Goal: Task Accomplishment & Management: Use online tool/utility

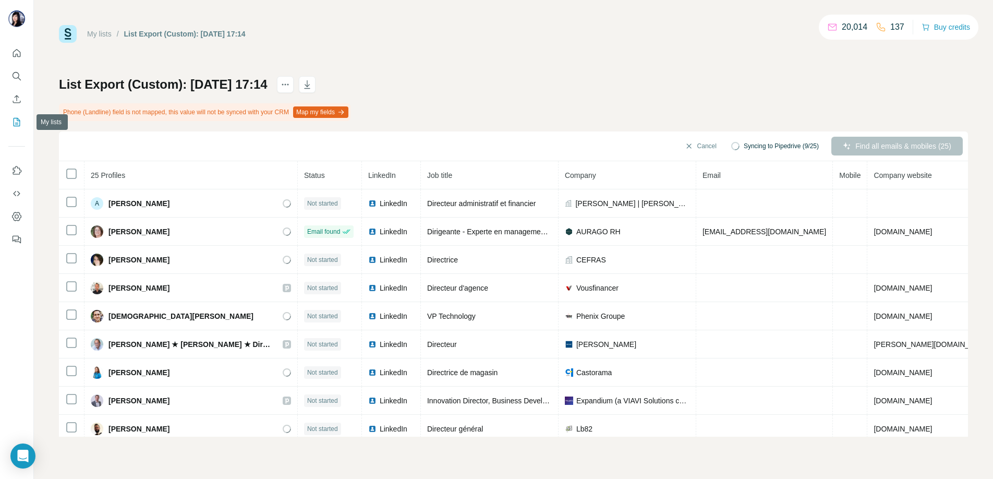
click at [19, 118] on icon "My lists" at bounding box center [16, 122] width 10 height 10
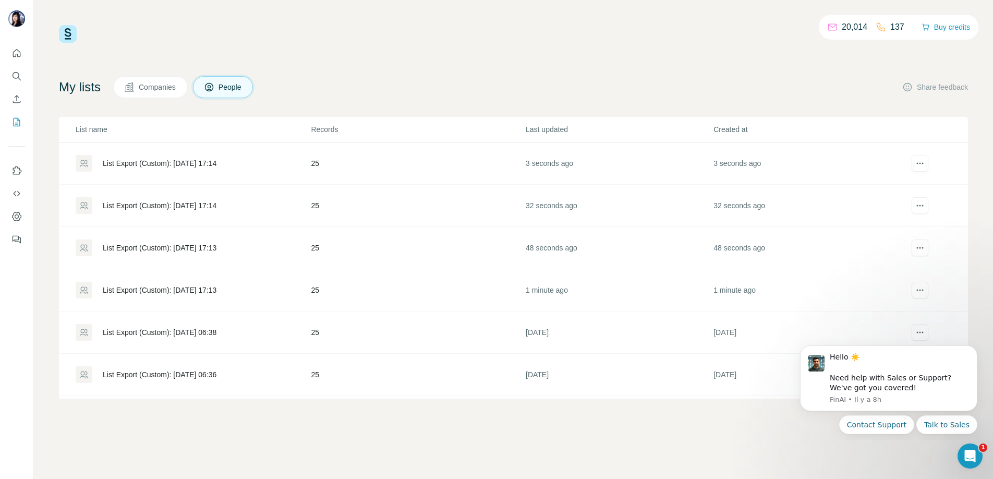
click at [149, 285] on div "List Export (Custom): [DATE] 17:13" at bounding box center [160, 290] width 114 height 10
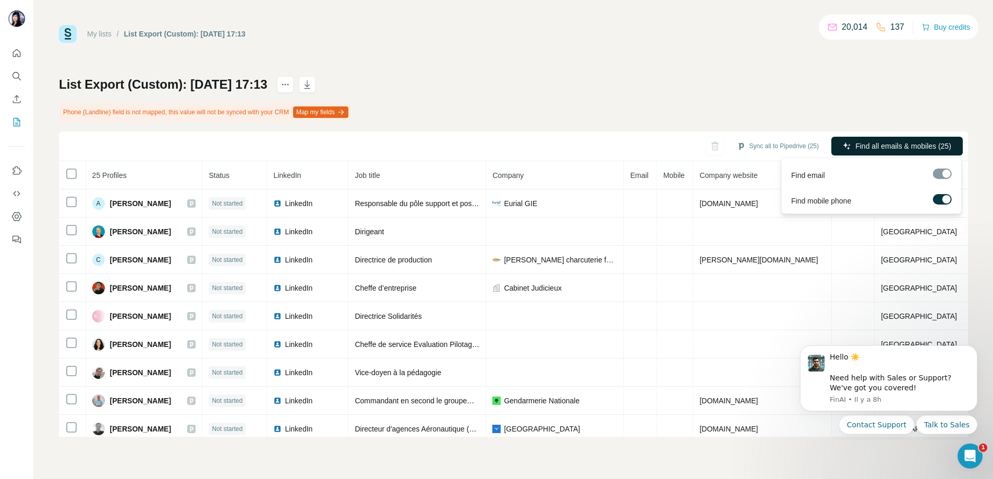
click at [914, 140] on button "Find all emails & mobiles (25)" at bounding box center [896, 146] width 131 height 19
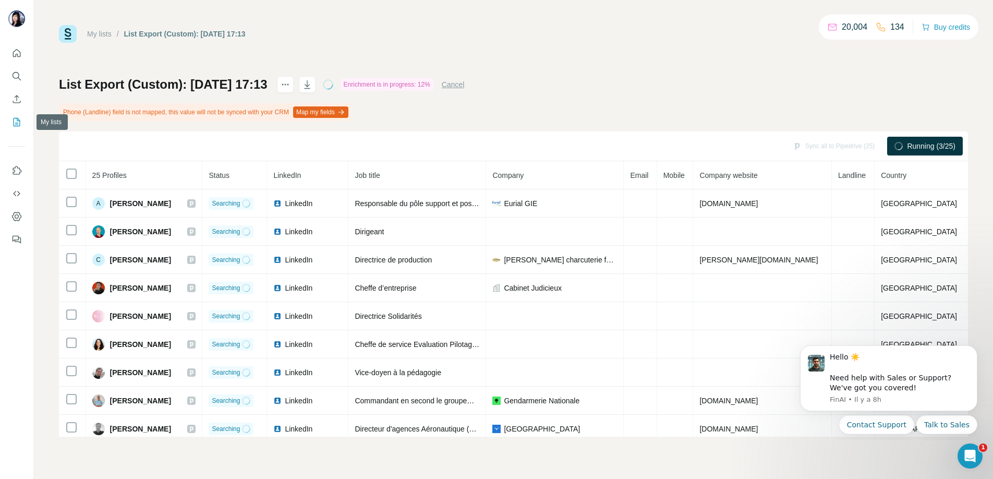
click at [13, 121] on icon "My lists" at bounding box center [16, 122] width 10 height 10
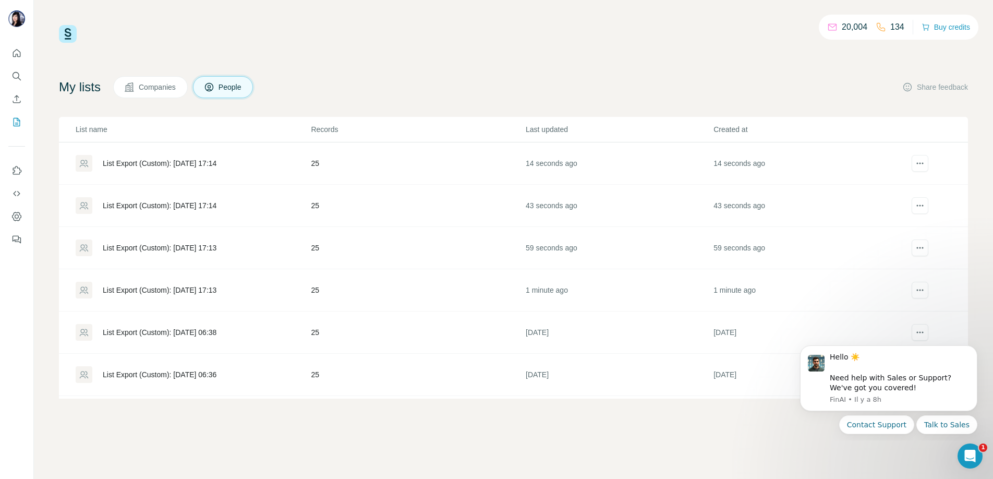
click at [149, 249] on div "List Export (Custom): [DATE] 17:13" at bounding box center [160, 248] width 114 height 10
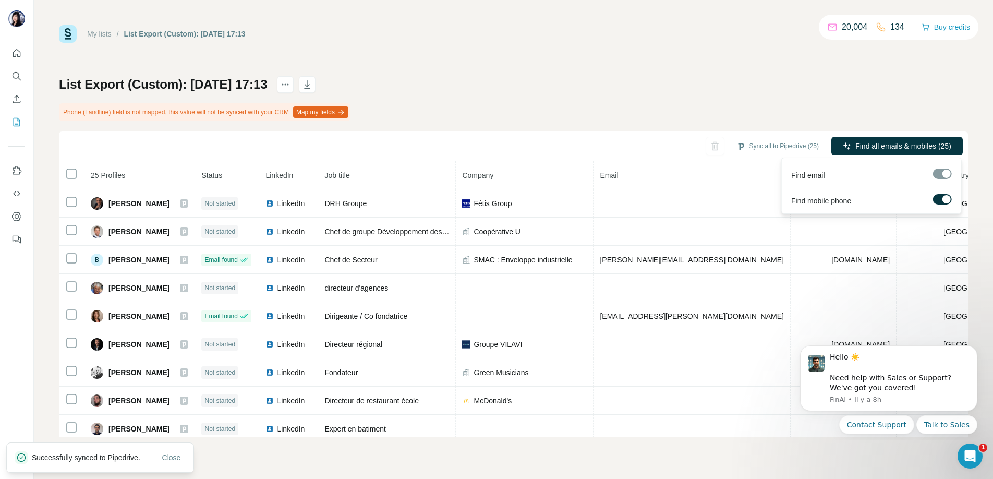
click at [893, 148] on span "Find all emails & mobiles (25)" at bounding box center [903, 146] width 96 height 10
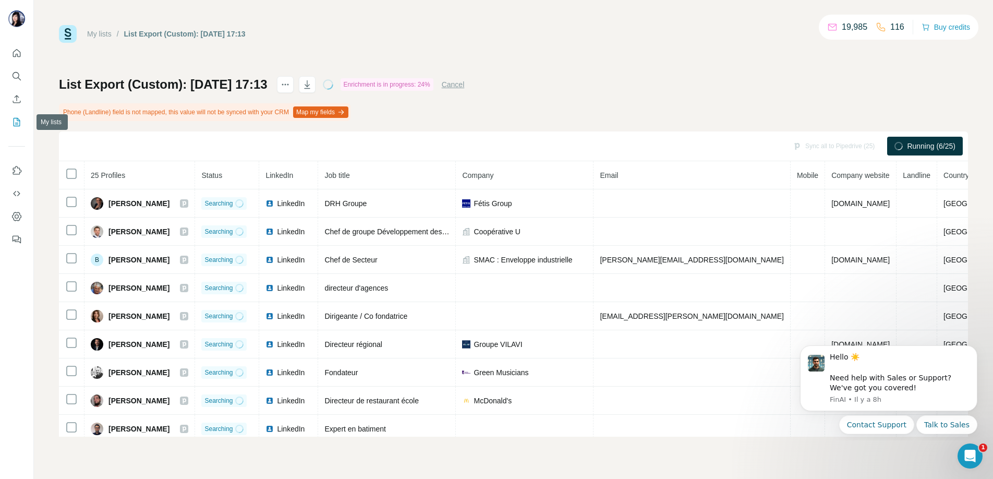
click at [17, 122] on icon "My lists" at bounding box center [16, 122] width 10 height 10
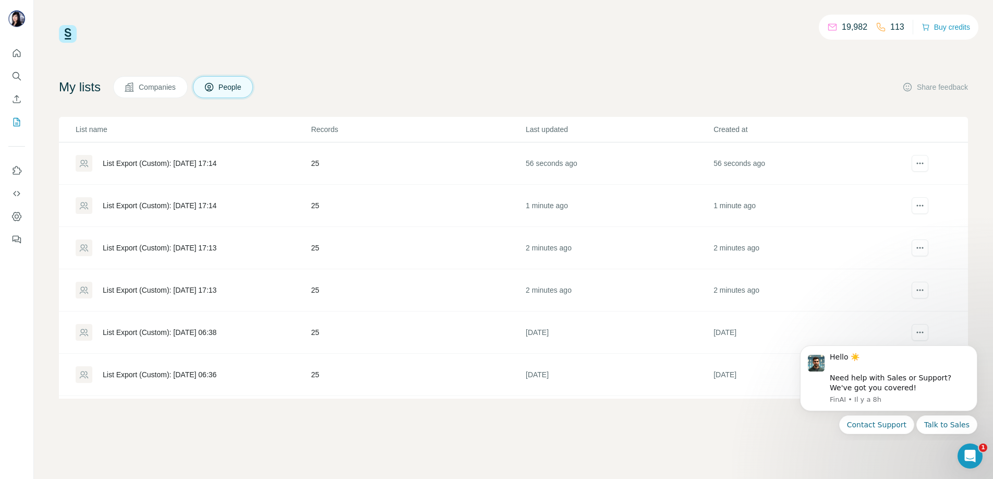
click at [157, 210] on div "List Export (Custom): [DATE] 17:14" at bounding box center [160, 205] width 114 height 10
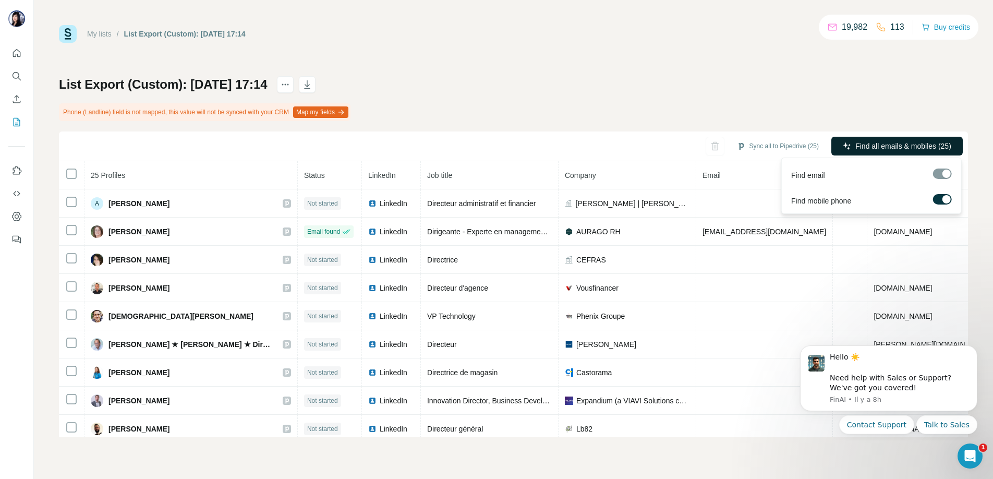
click at [895, 141] on span "Find all emails & mobiles (25)" at bounding box center [903, 146] width 96 height 10
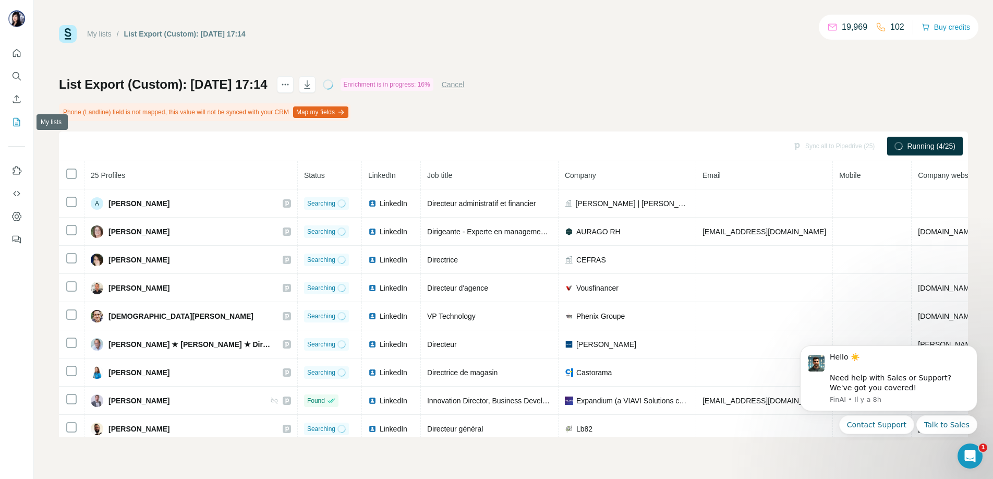
click at [20, 121] on icon "My lists" at bounding box center [16, 122] width 10 height 10
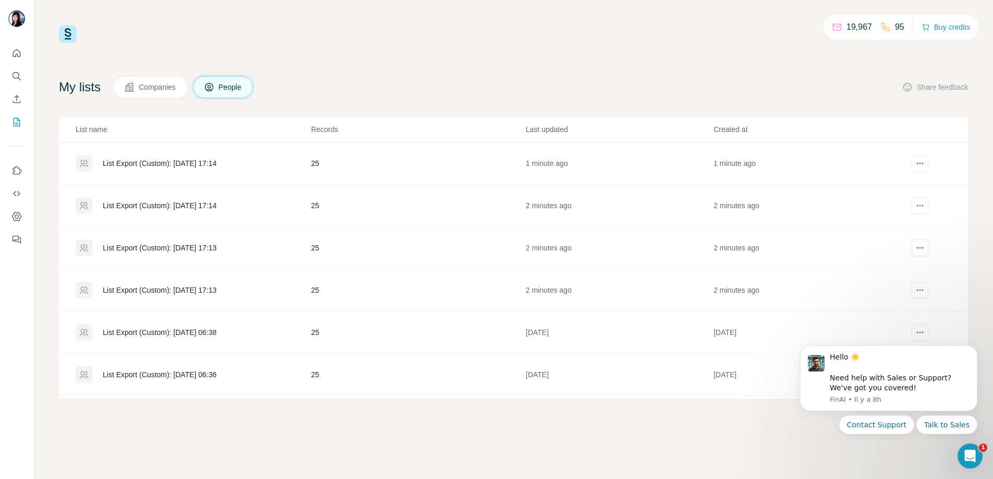
click at [161, 159] on div "List Export (Custom): [DATE] 17:14" at bounding box center [160, 163] width 114 height 10
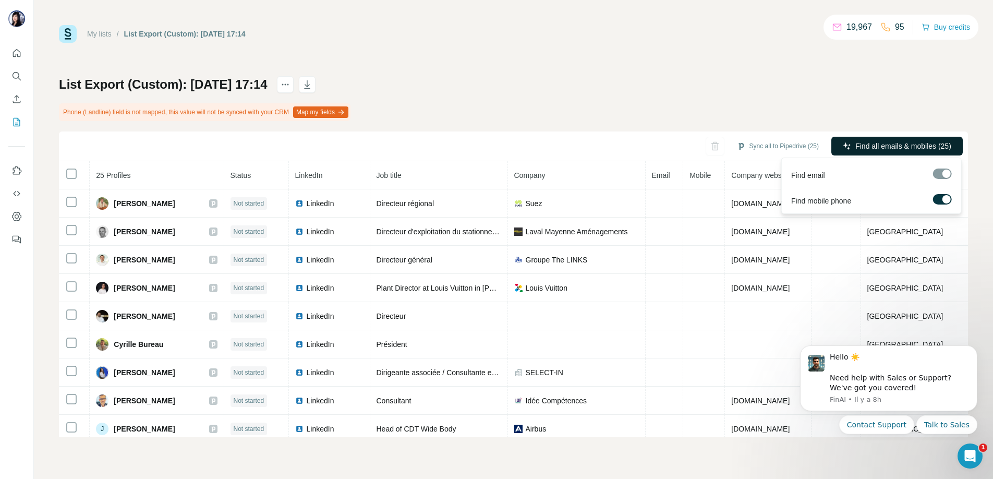
click at [913, 146] on span "Find all emails & mobiles (25)" at bounding box center [903, 146] width 96 height 10
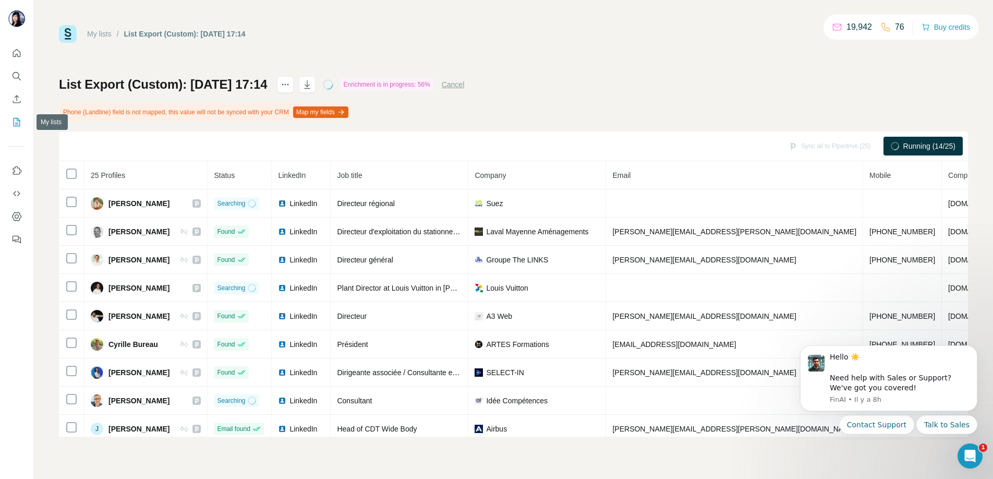
click at [16, 123] on icon "My lists" at bounding box center [17, 121] width 5 height 7
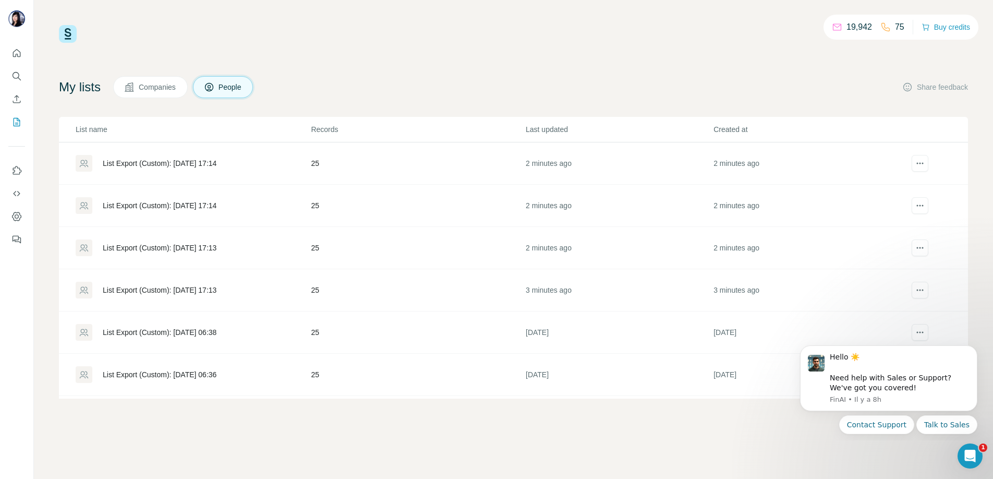
click at [185, 287] on div "List Export (Custom): [DATE] 17:13" at bounding box center [160, 290] width 114 height 10
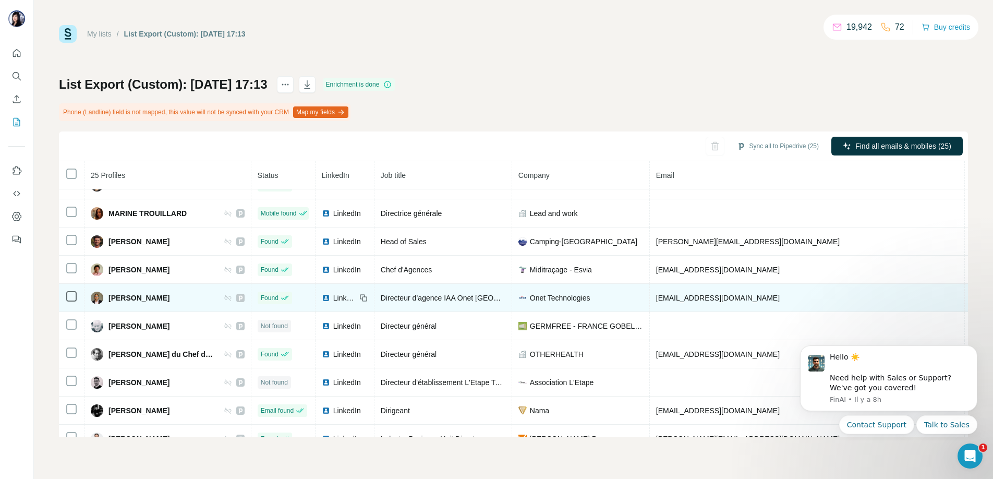
scroll to position [450, 0]
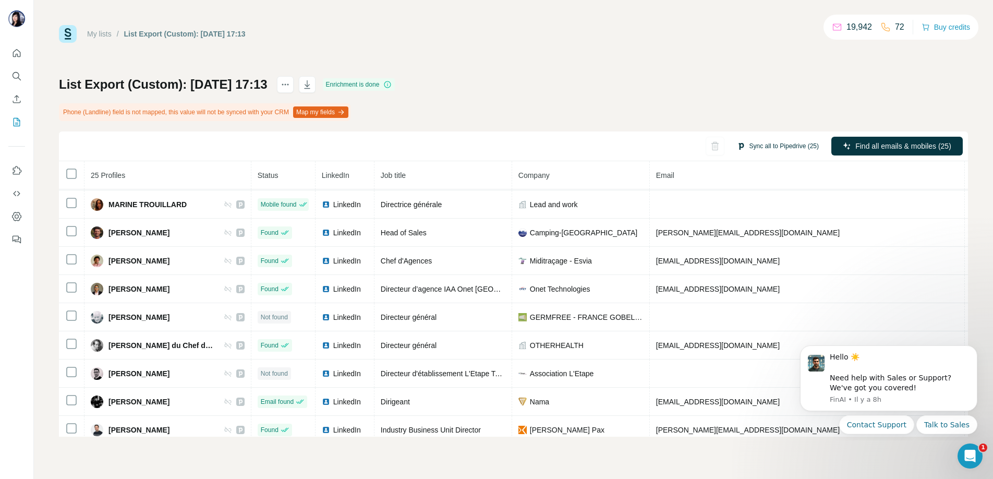
click at [785, 148] on button "Sync all to Pipedrive (25)" at bounding box center [778, 146] width 96 height 16
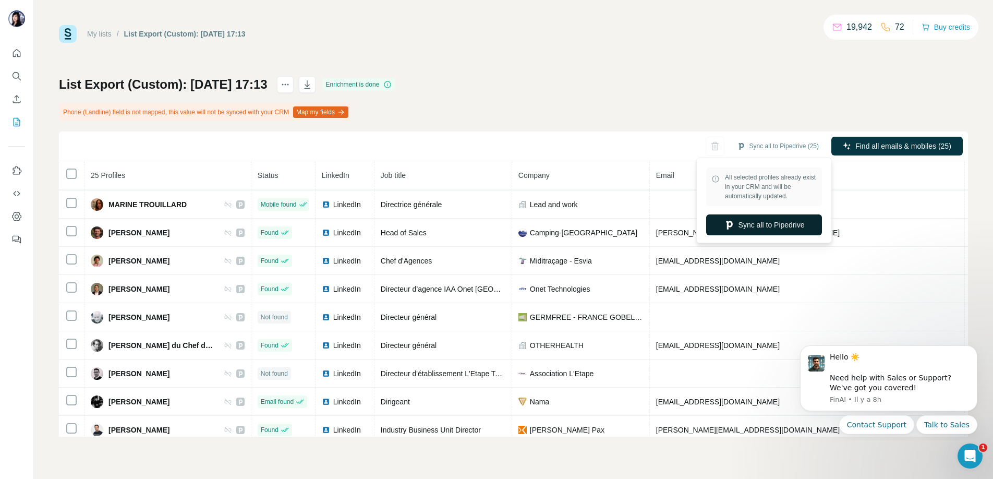
click at [774, 223] on button "Sync all to Pipedrive" at bounding box center [764, 224] width 116 height 21
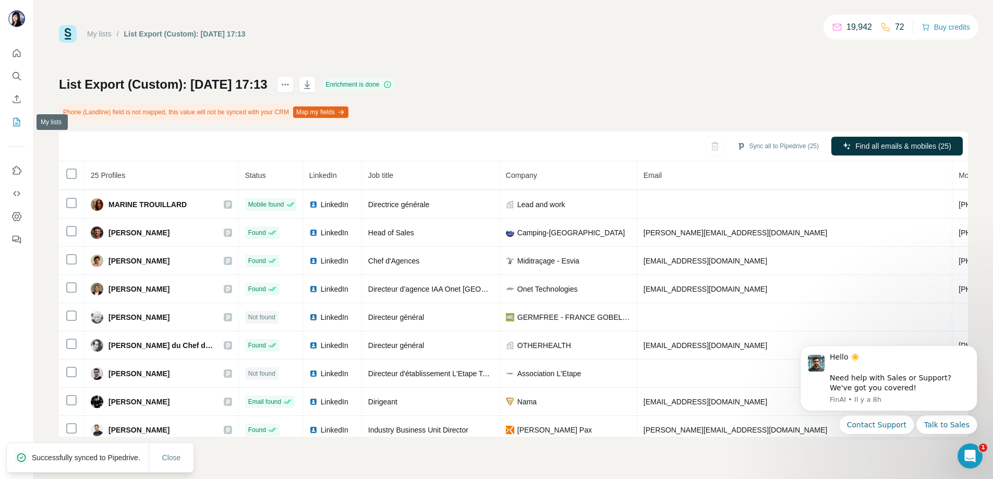
click at [17, 124] on icon "My lists" at bounding box center [17, 121] width 5 height 7
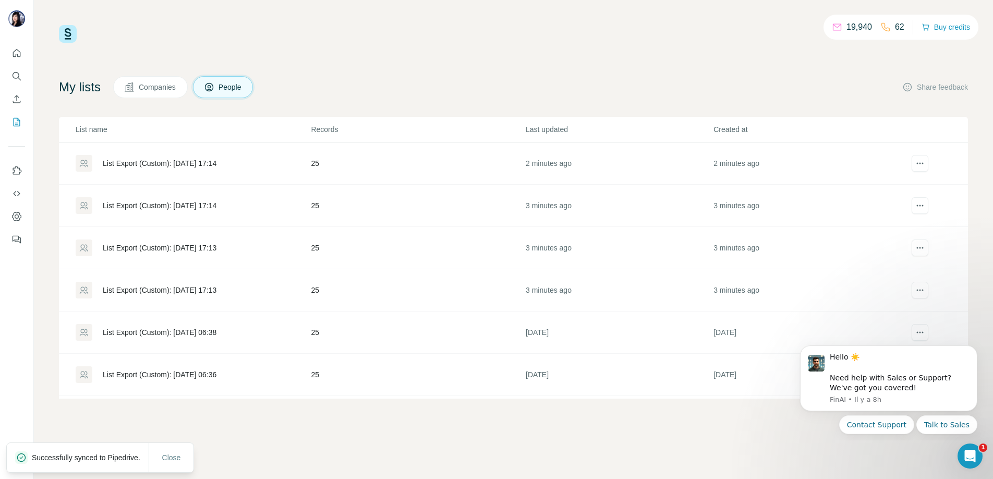
click at [163, 243] on div "List Export (Custom): [DATE] 17:13" at bounding box center [160, 248] width 114 height 10
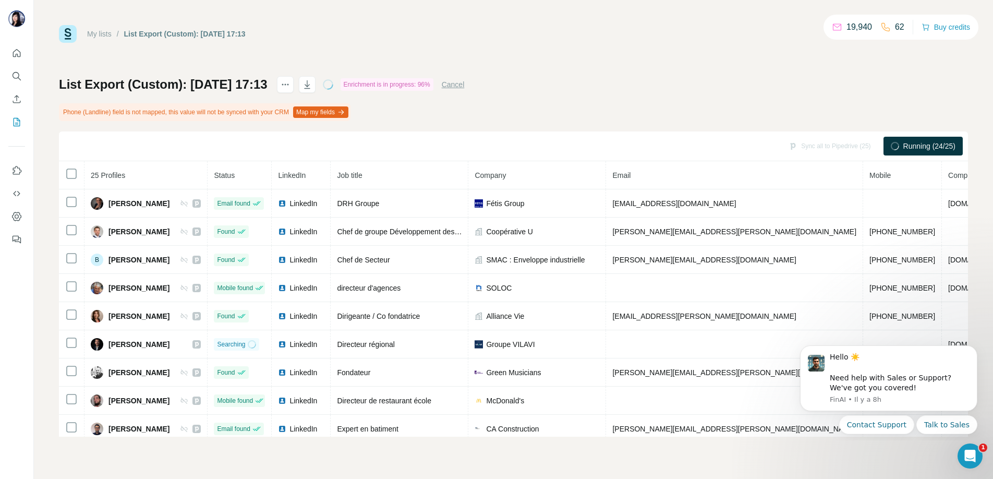
click at [789, 110] on div "List Export (Custom): [DATE] 17:13 Enrichment is in progress: 96% Cancel Phone …" at bounding box center [513, 256] width 909 height 360
click at [776, 148] on button "Sync all to Pipedrive (25)" at bounding box center [778, 146] width 96 height 16
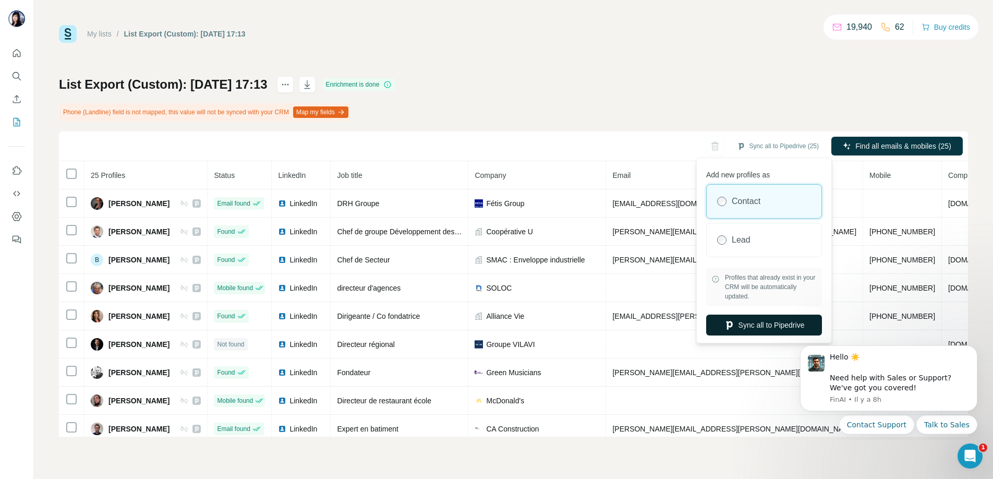
click at [762, 325] on button "Sync all to Pipedrive" at bounding box center [764, 324] width 116 height 21
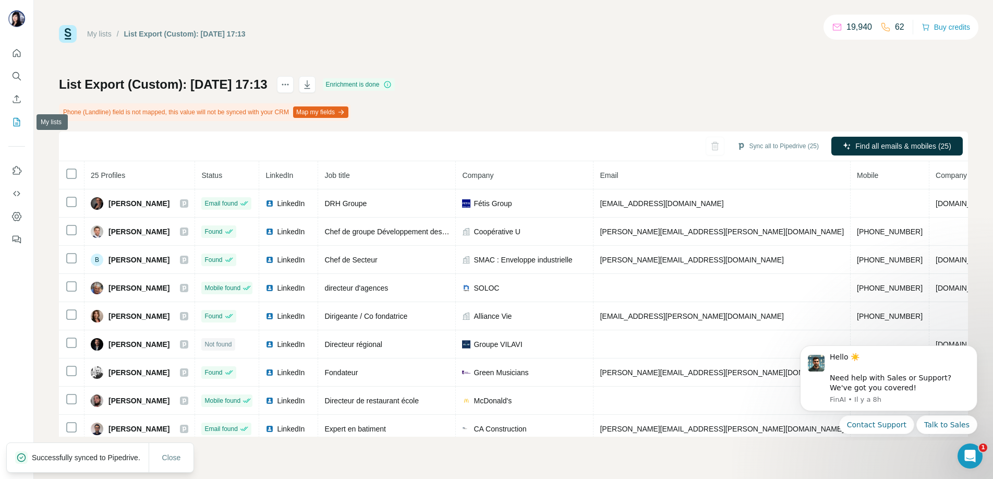
click at [13, 123] on icon "My lists" at bounding box center [16, 122] width 10 height 10
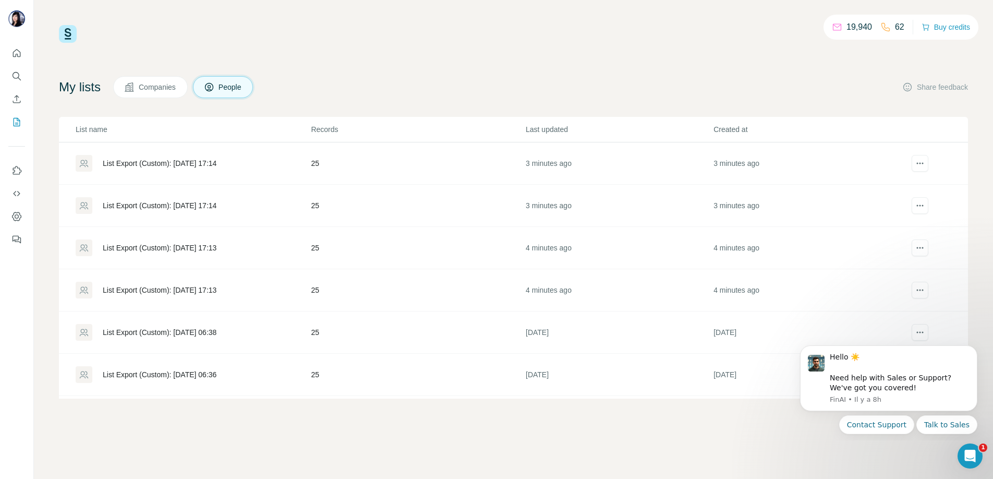
click at [157, 204] on div "List Export (Custom): [DATE] 17:14" at bounding box center [160, 205] width 114 height 10
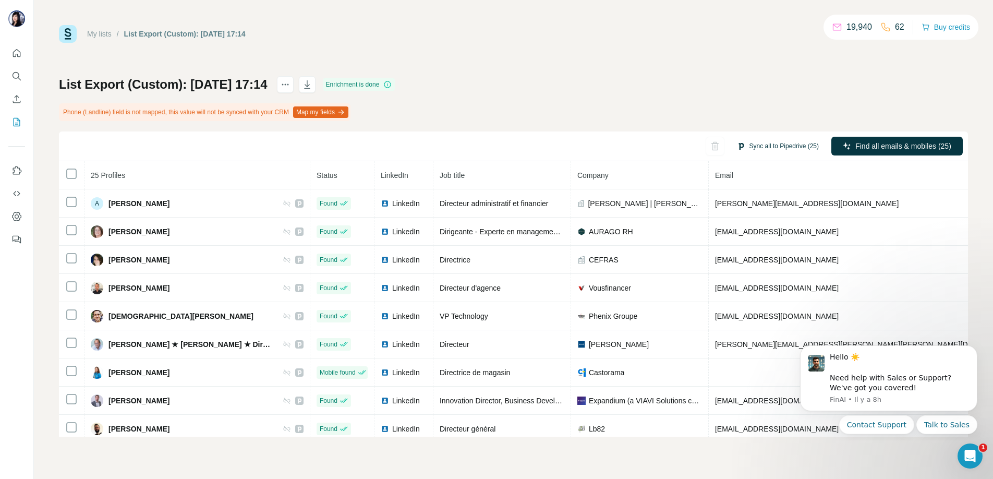
click at [782, 141] on button "Sync all to Pipedrive (25)" at bounding box center [778, 146] width 96 height 16
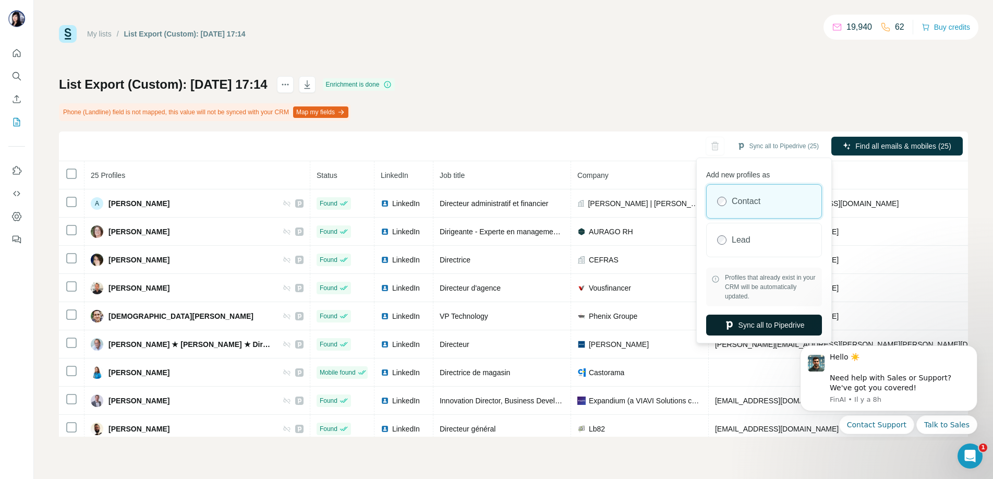
click at [761, 327] on button "Sync all to Pipedrive" at bounding box center [764, 324] width 116 height 21
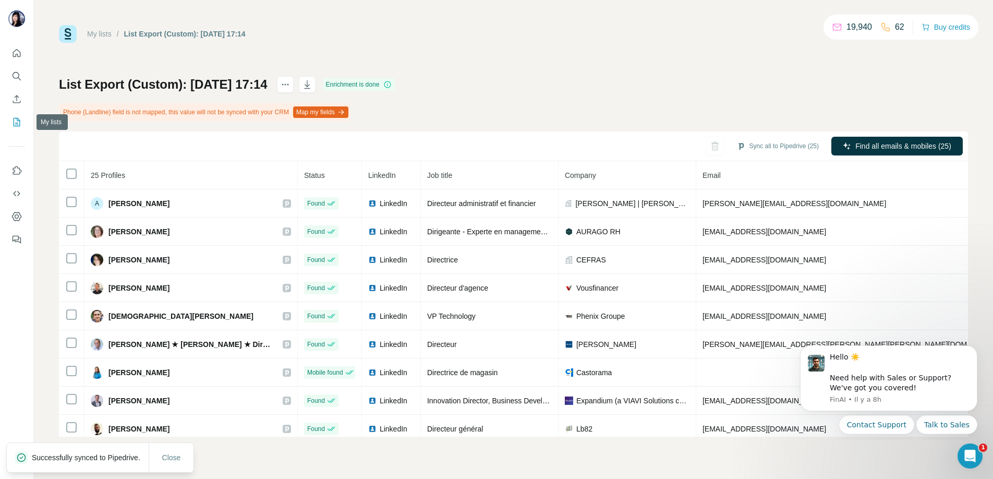
click at [18, 120] on icon "My lists" at bounding box center [17, 121] width 5 height 7
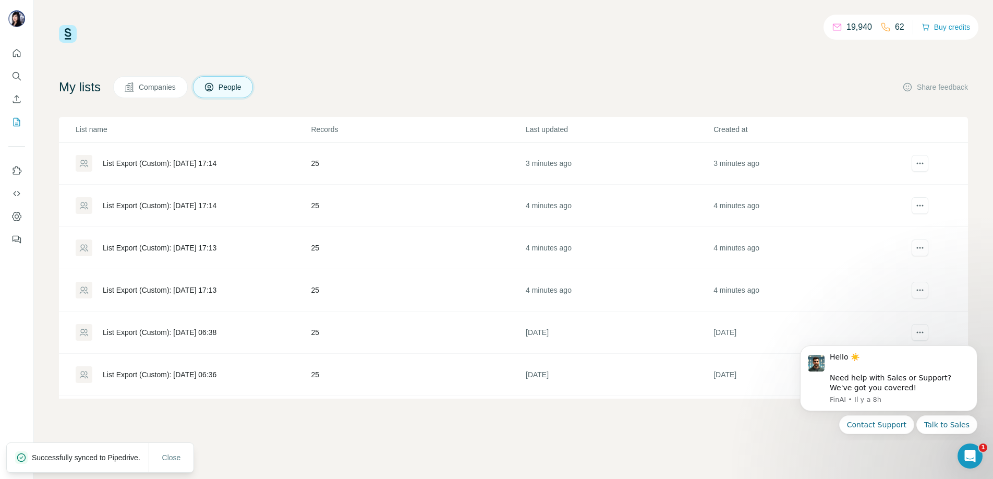
click at [177, 155] on div "List Export (Custom): [DATE] 17:14" at bounding box center [193, 163] width 234 height 17
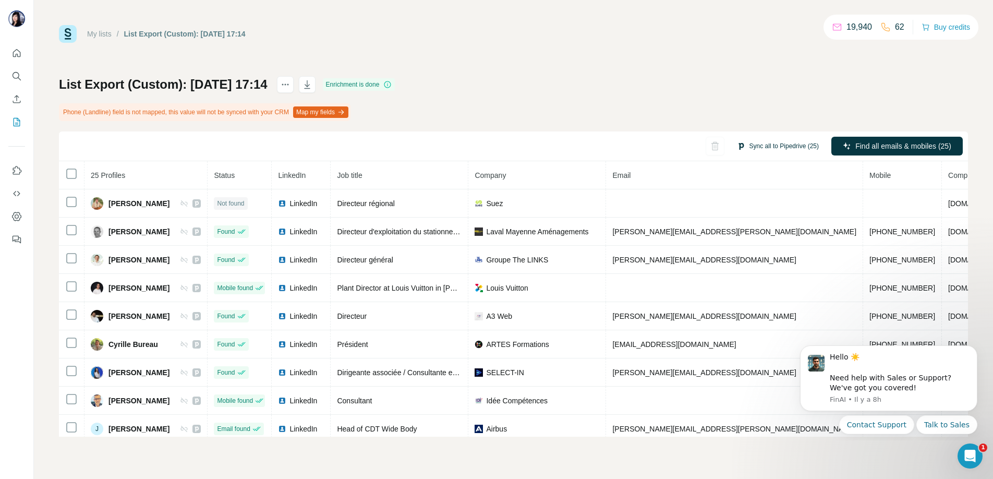
click at [778, 146] on button "Sync all to Pipedrive (25)" at bounding box center [778, 146] width 96 height 16
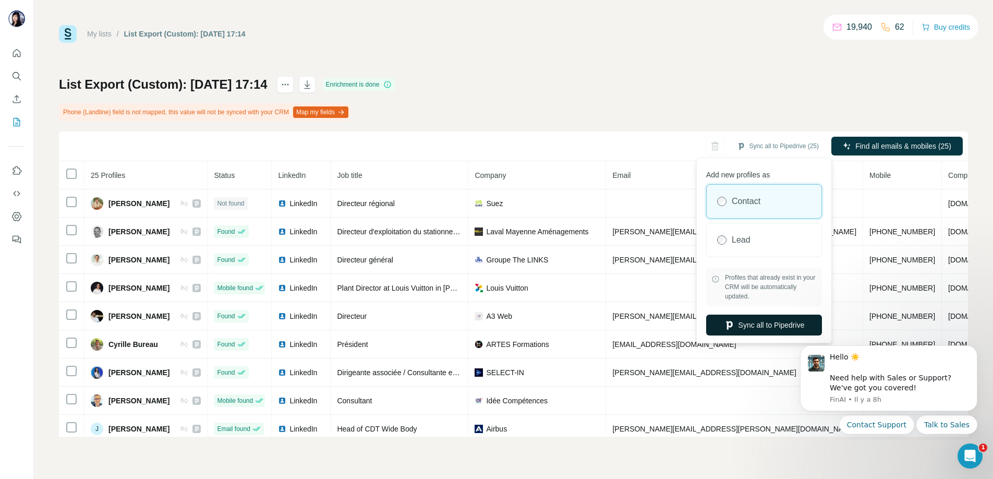
click at [753, 317] on button "Sync all to Pipedrive" at bounding box center [764, 324] width 116 height 21
